Goal: Task Accomplishment & Management: Use online tool/utility

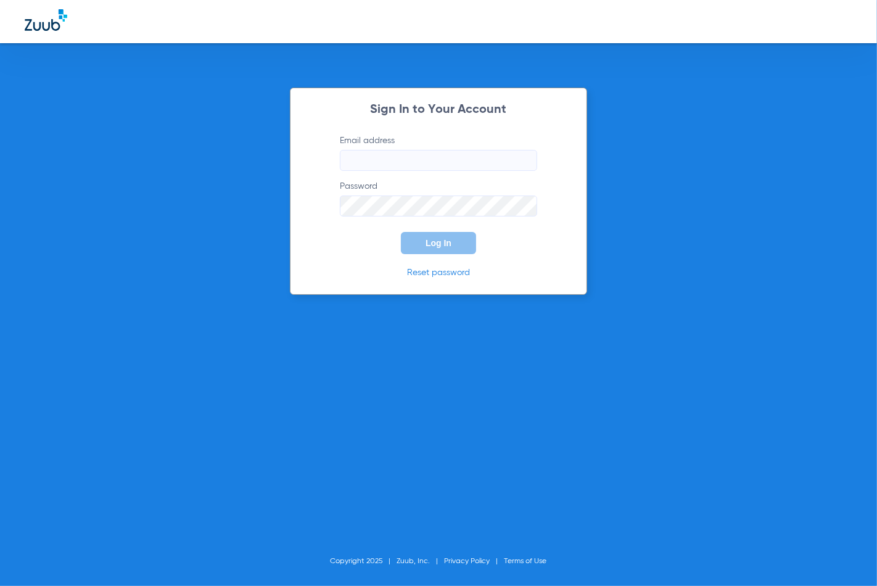
type input "[EMAIL_ADDRESS][DOMAIN_NAME]"
drag, startPoint x: 434, startPoint y: 244, endPoint x: 439, endPoint y: 237, distance: 7.9
click at [438, 238] on span "Log In" at bounding box center [439, 243] width 26 height 10
type input "[EMAIL_ADDRESS][DOMAIN_NAME]"
click at [445, 244] on span "Log In" at bounding box center [439, 243] width 26 height 10
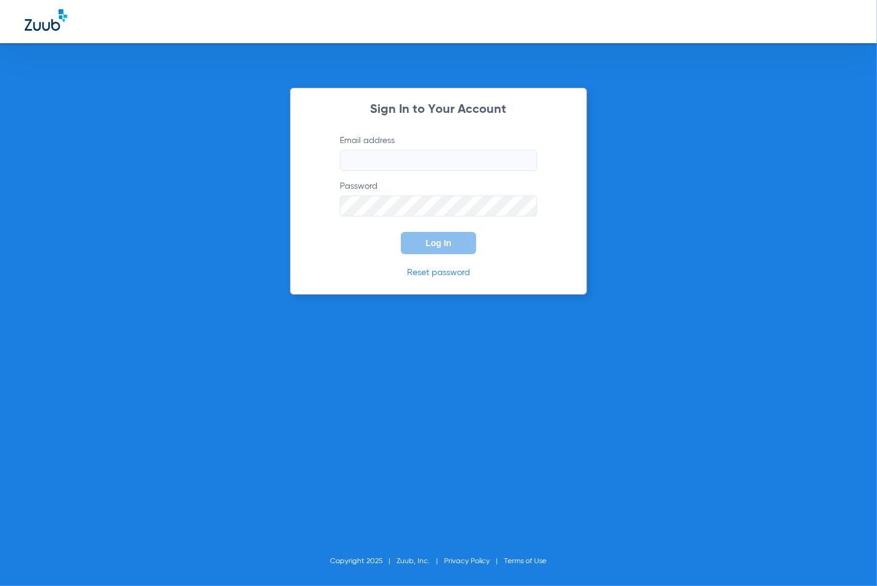
type input "[EMAIL_ADDRESS][DOMAIN_NAME]"
click at [449, 242] on span "Log In" at bounding box center [439, 243] width 26 height 10
type input "[EMAIL_ADDRESS][DOMAIN_NAME]"
click at [464, 244] on button "Log In" at bounding box center [438, 243] width 75 height 22
